Goal: Find contact information: Find contact information

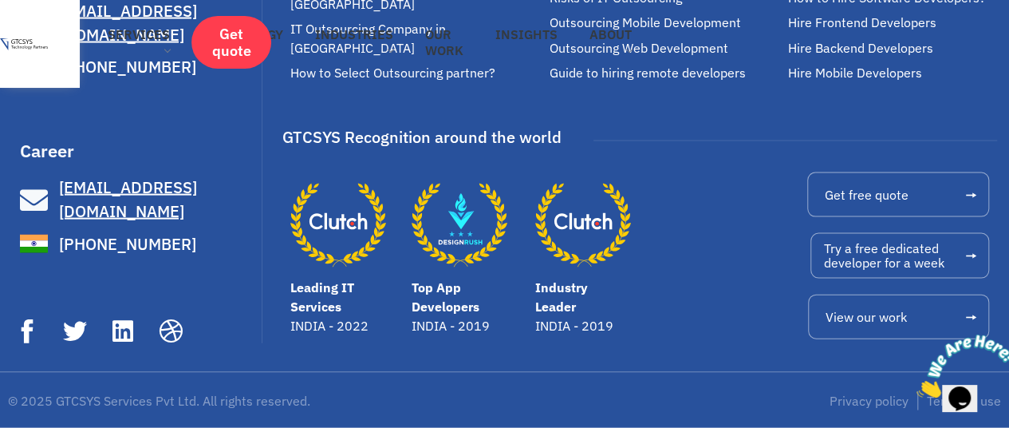
scroll to position [10703, 0]
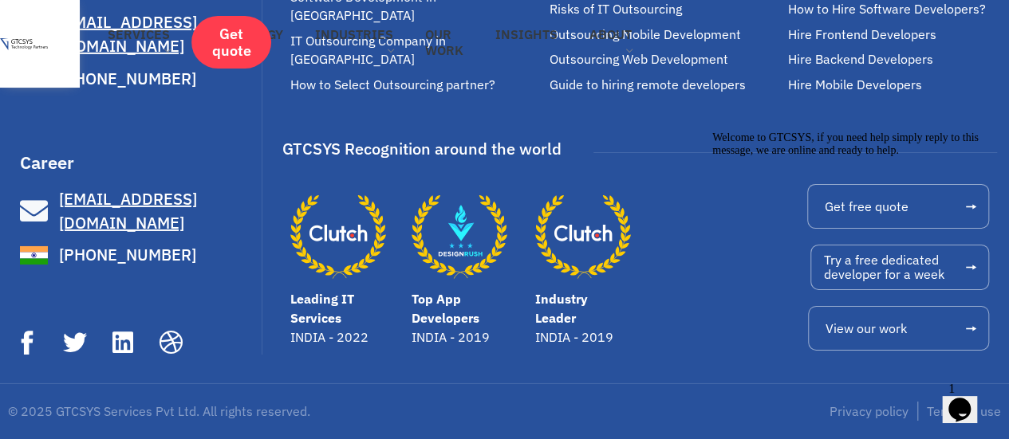
scroll to position [3643, 0]
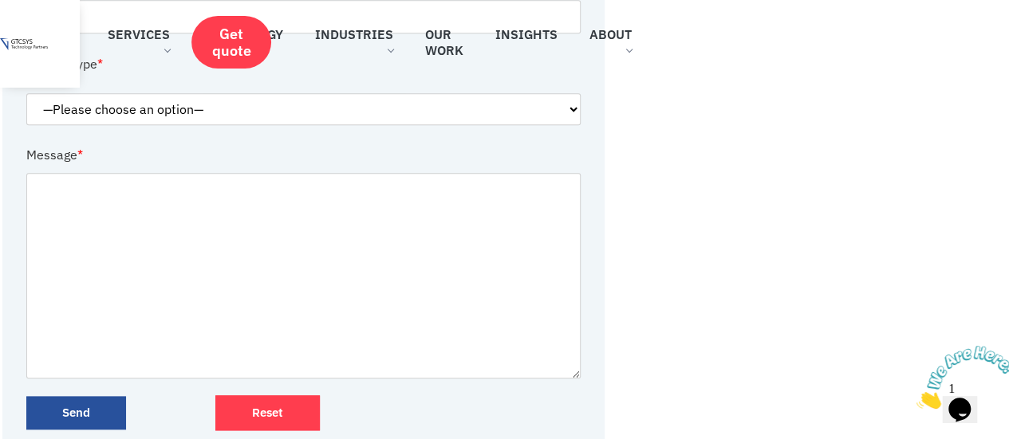
scroll to position [738, 0]
drag, startPoint x: 675, startPoint y: 140, endPoint x: 632, endPoint y: 53, distance: 97.0
copy div "A-5 Second Floor, Safal Profitair, Corporate road, Prahladnagar, Ahmedabad, Guj…"
